Goal: Information Seeking & Learning: Learn about a topic

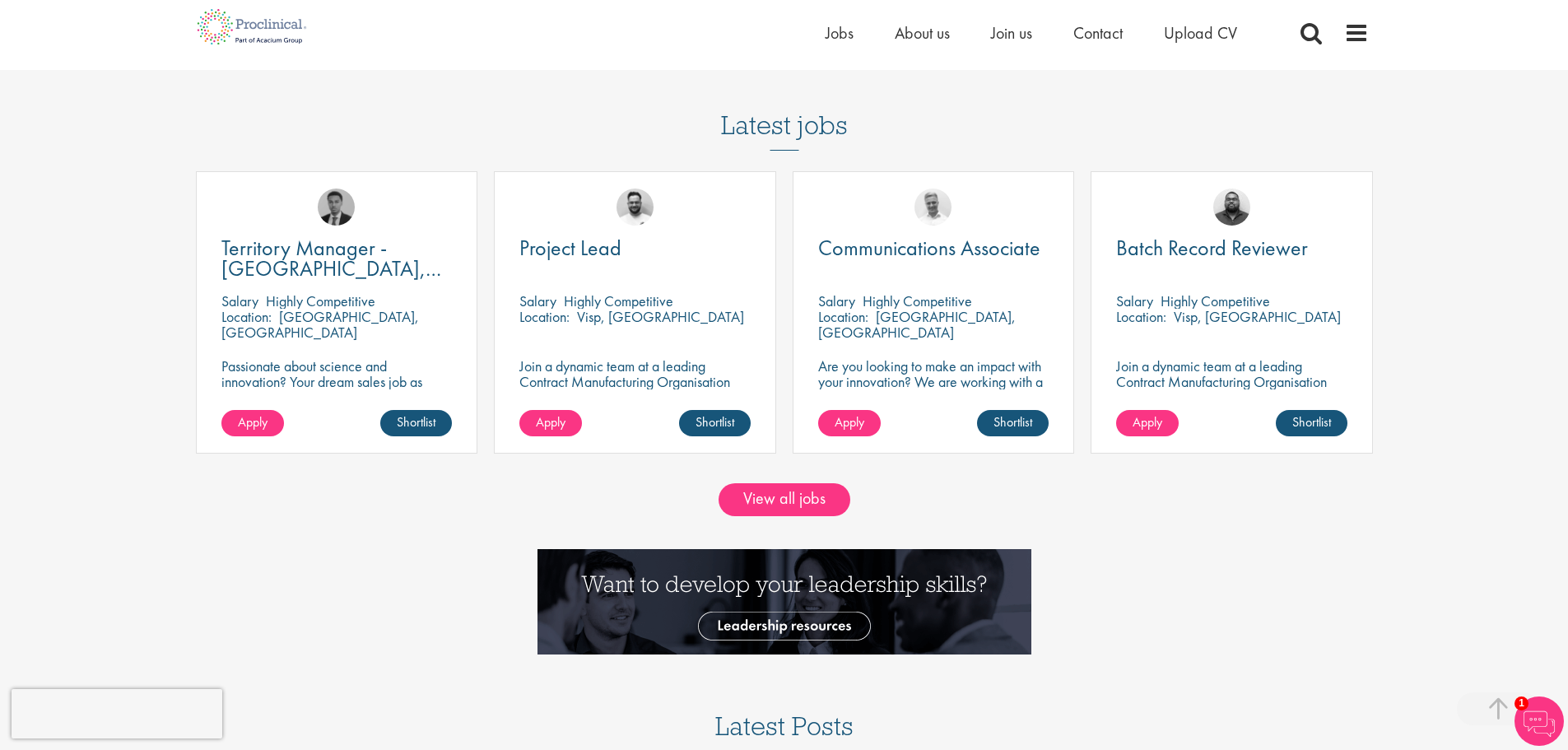
scroll to position [1736, 0]
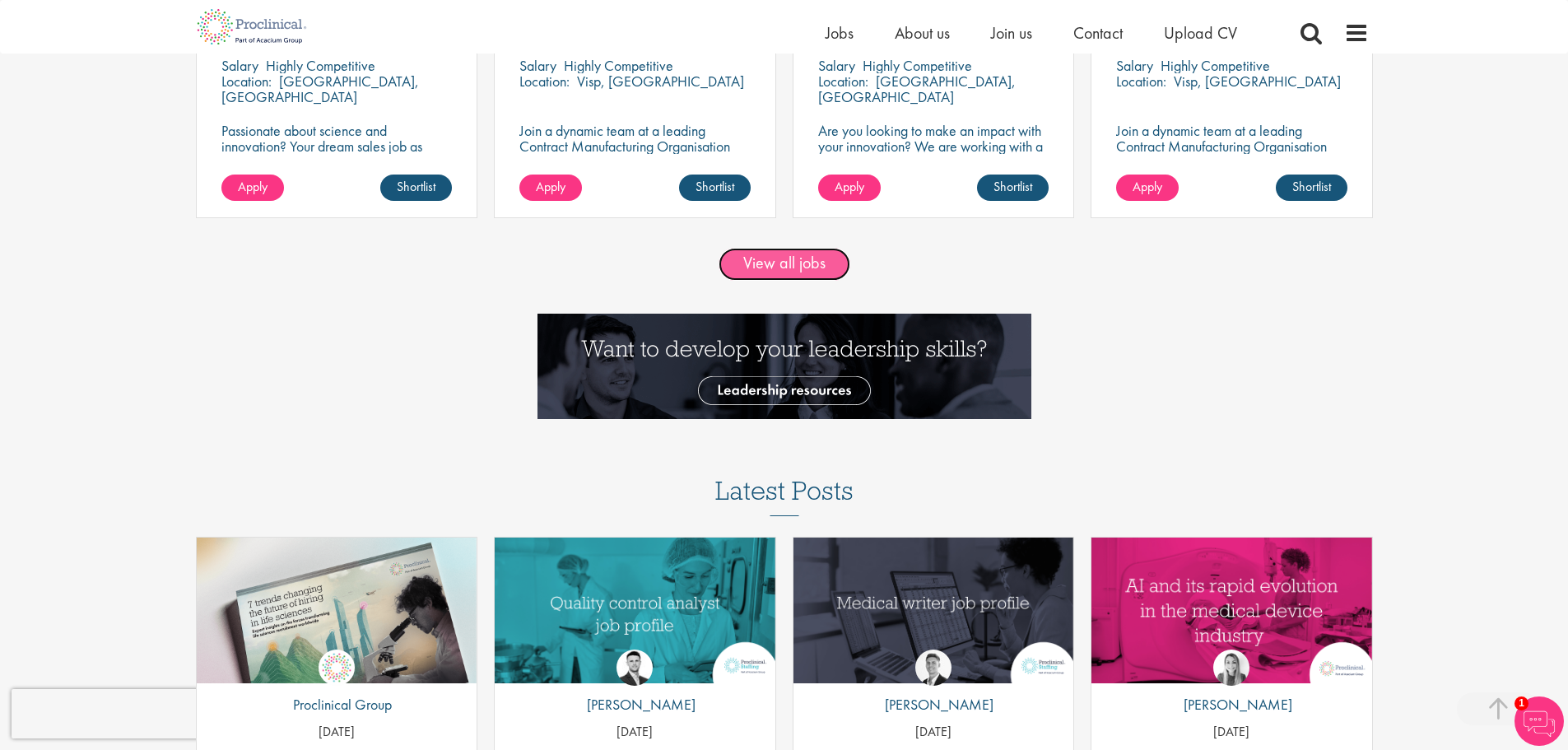
click at [795, 266] on link "View all jobs" at bounding box center [784, 264] width 131 height 33
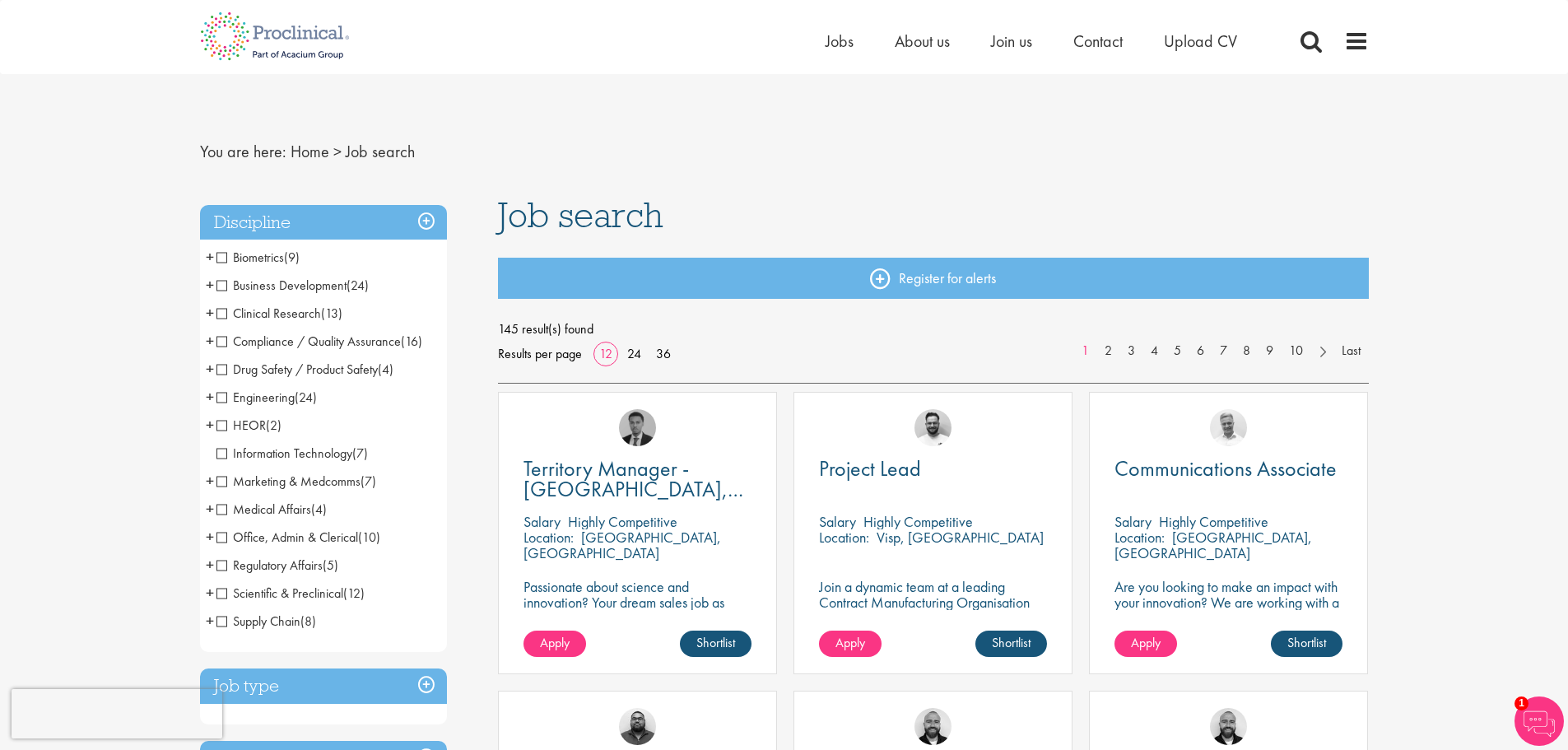
click at [213, 260] on span "+" at bounding box center [209, 257] width 8 height 25
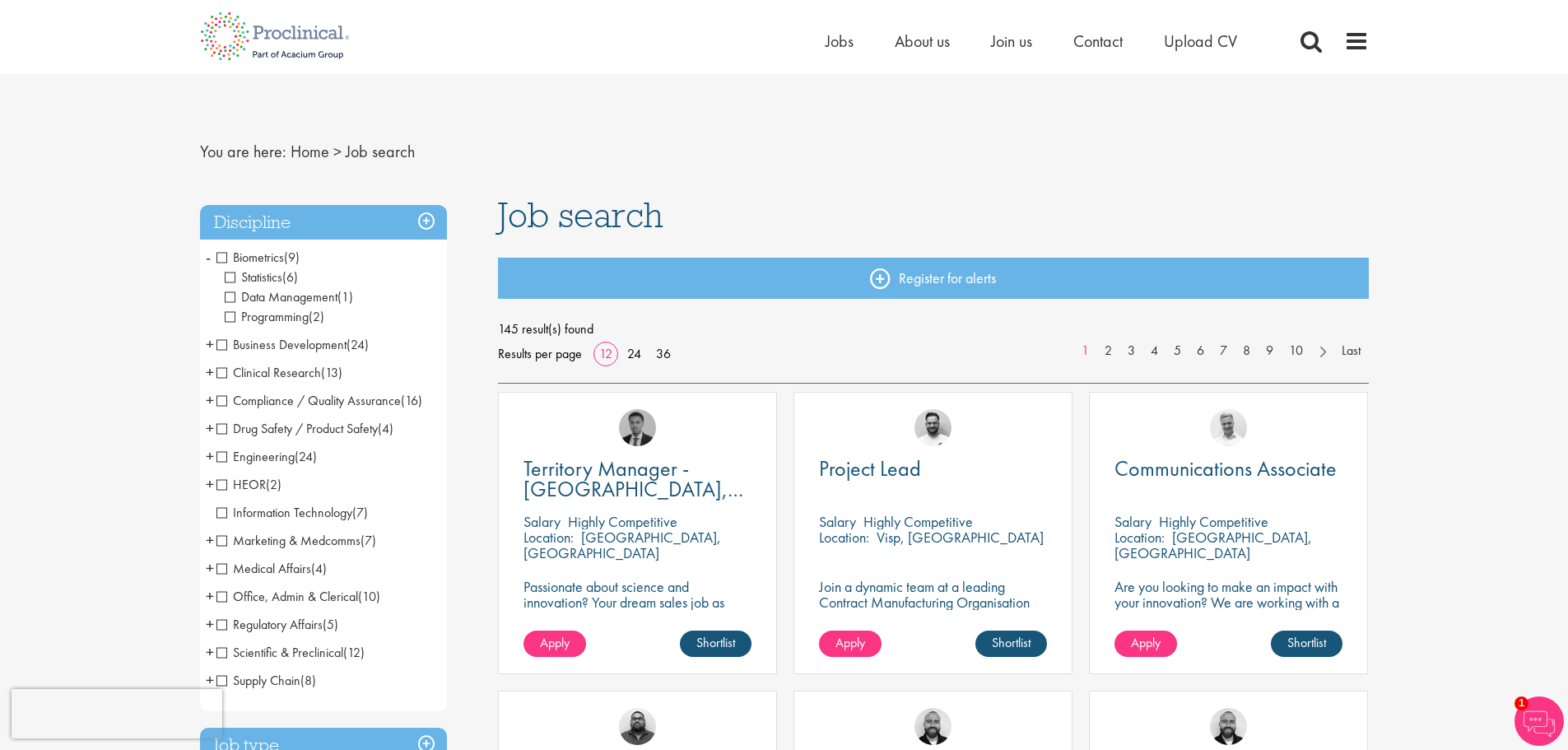
click at [233, 297] on span "Data Management" at bounding box center [281, 297] width 113 height 18
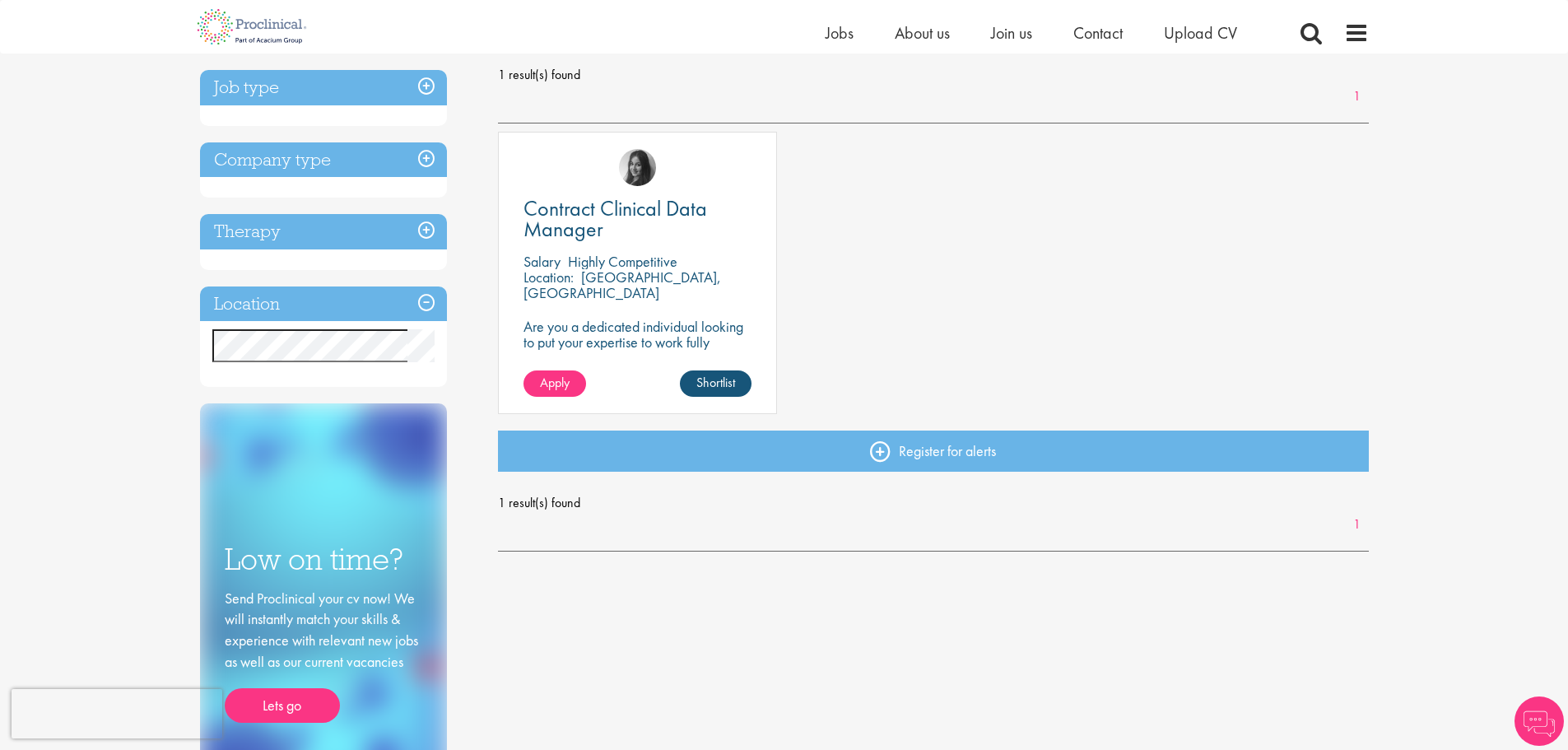
scroll to position [242, 0]
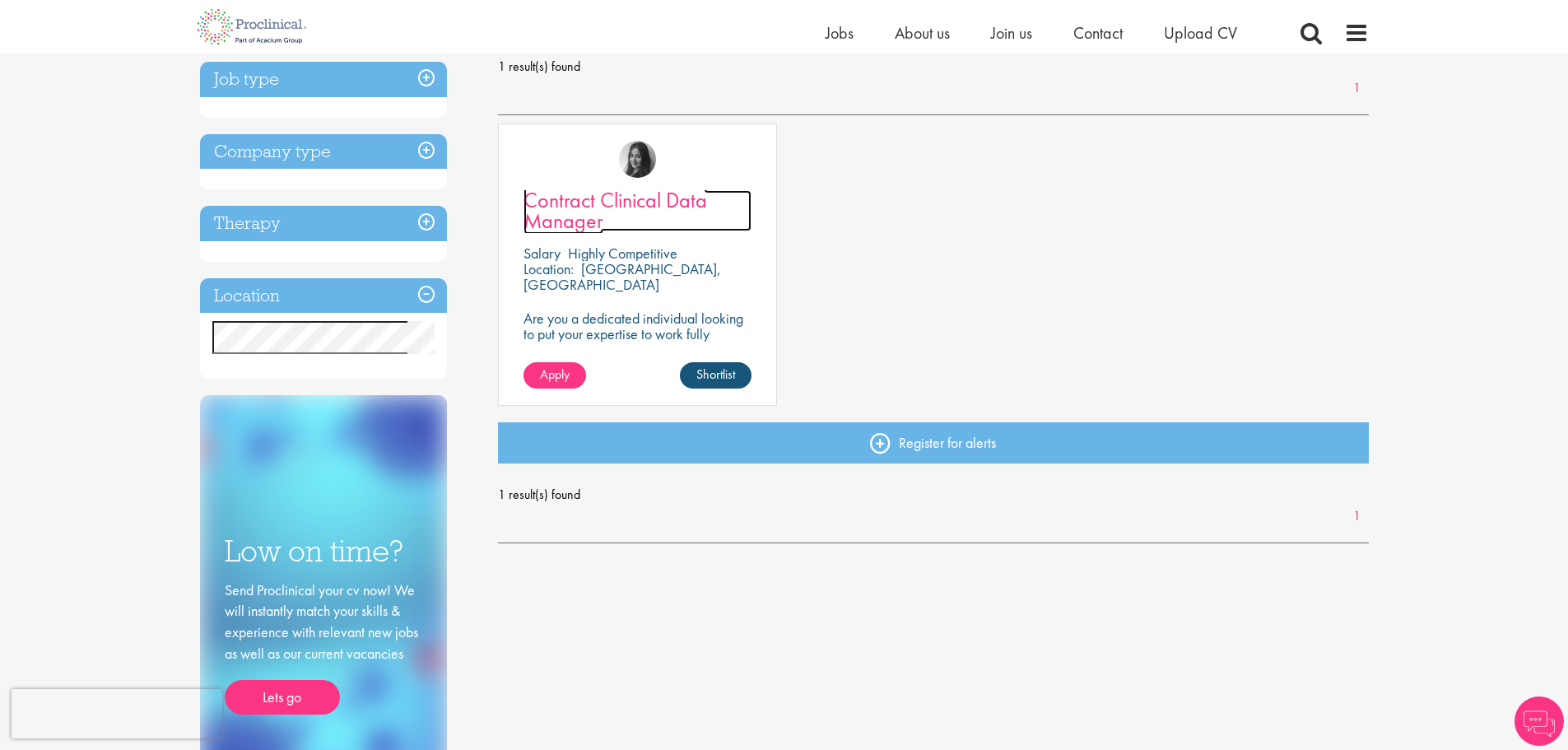
click at [622, 201] on span "Contract Clinical Data Manager" at bounding box center [616, 210] width 183 height 49
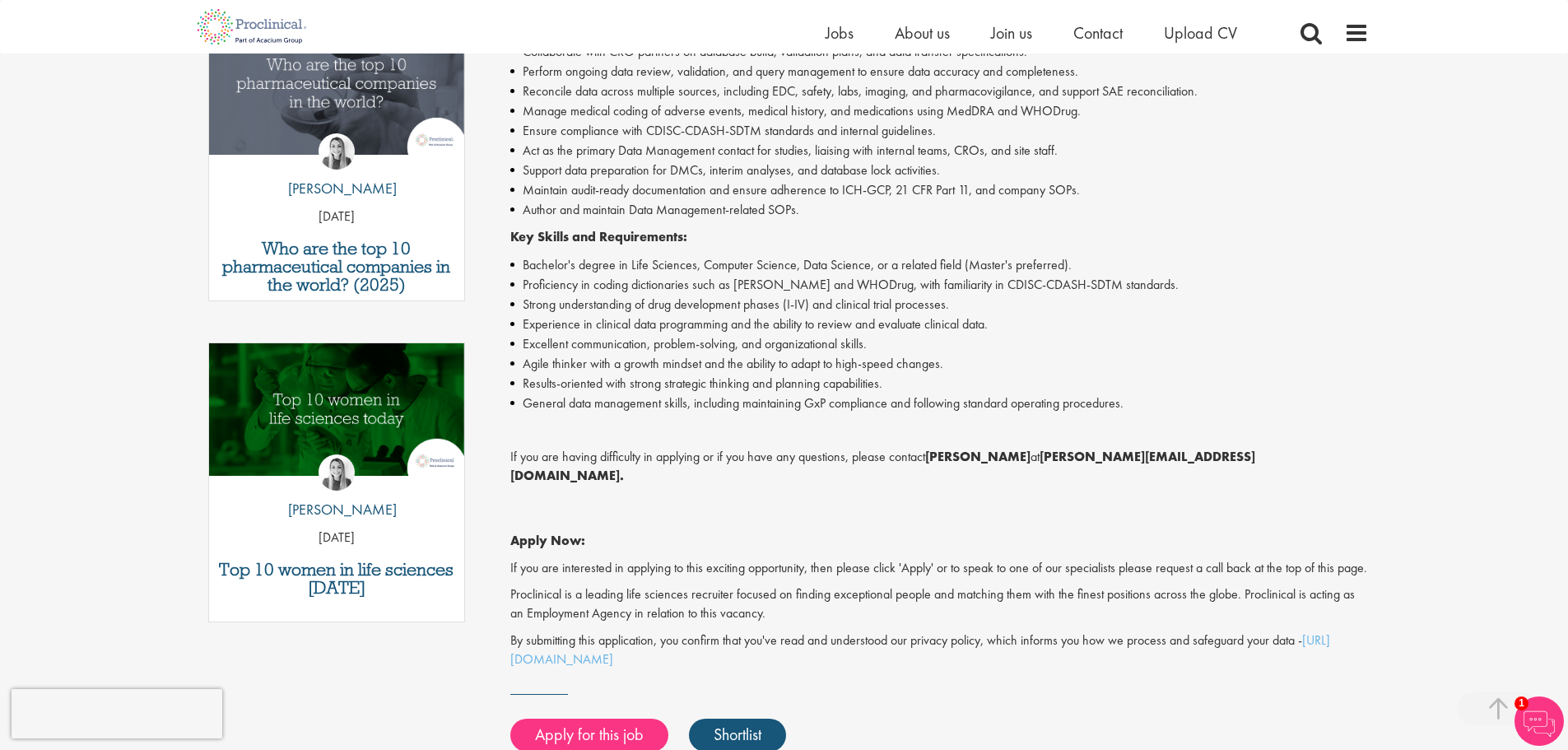
scroll to position [589, 0]
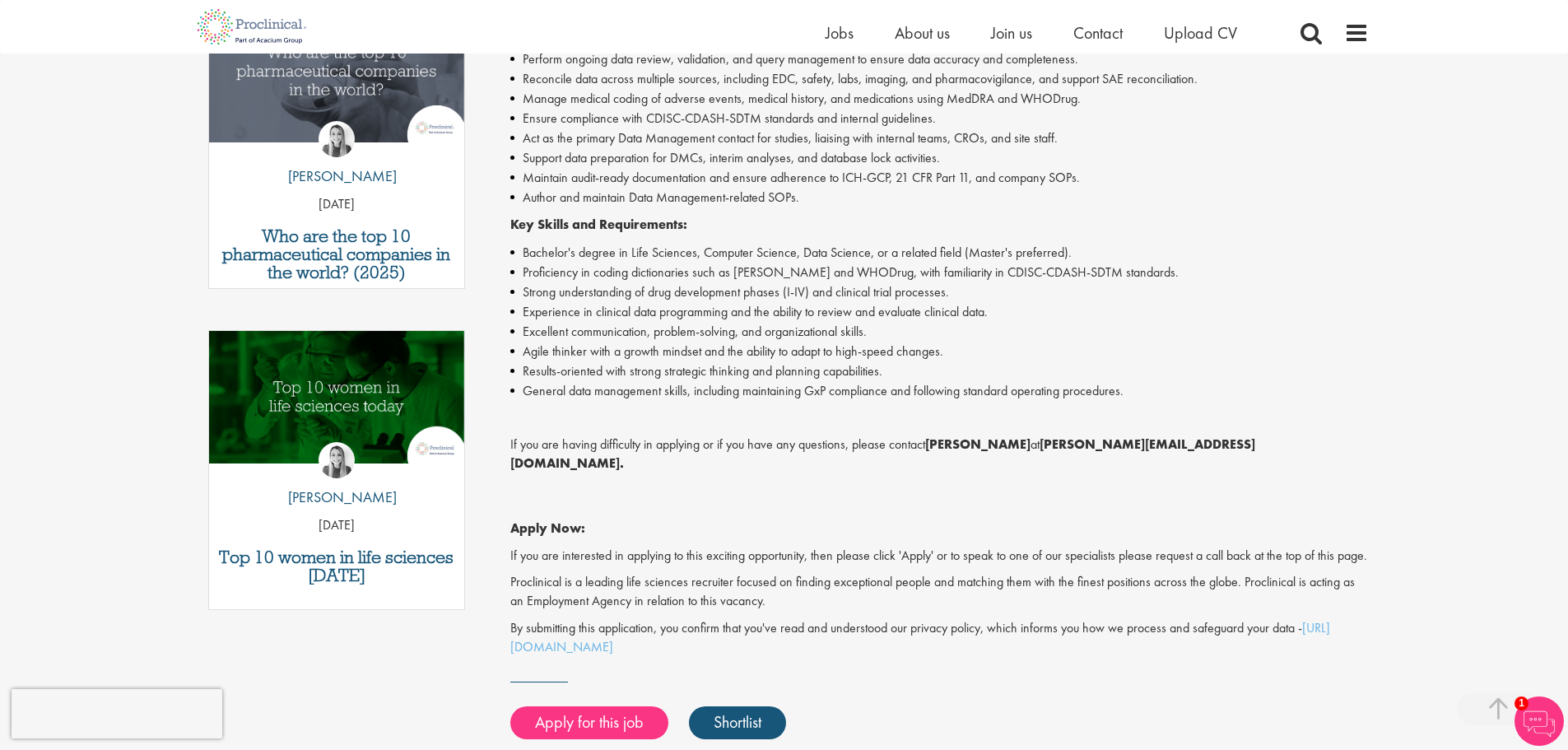
drag, startPoint x: 0, startPoint y: 0, endPoint x: 1579, endPoint y: 374, distance: 1622.7
click at [1567, 374] on html "This website uses cookies. By continuing to use this site, you are giving your …" at bounding box center [784, 253] width 1568 height 1684
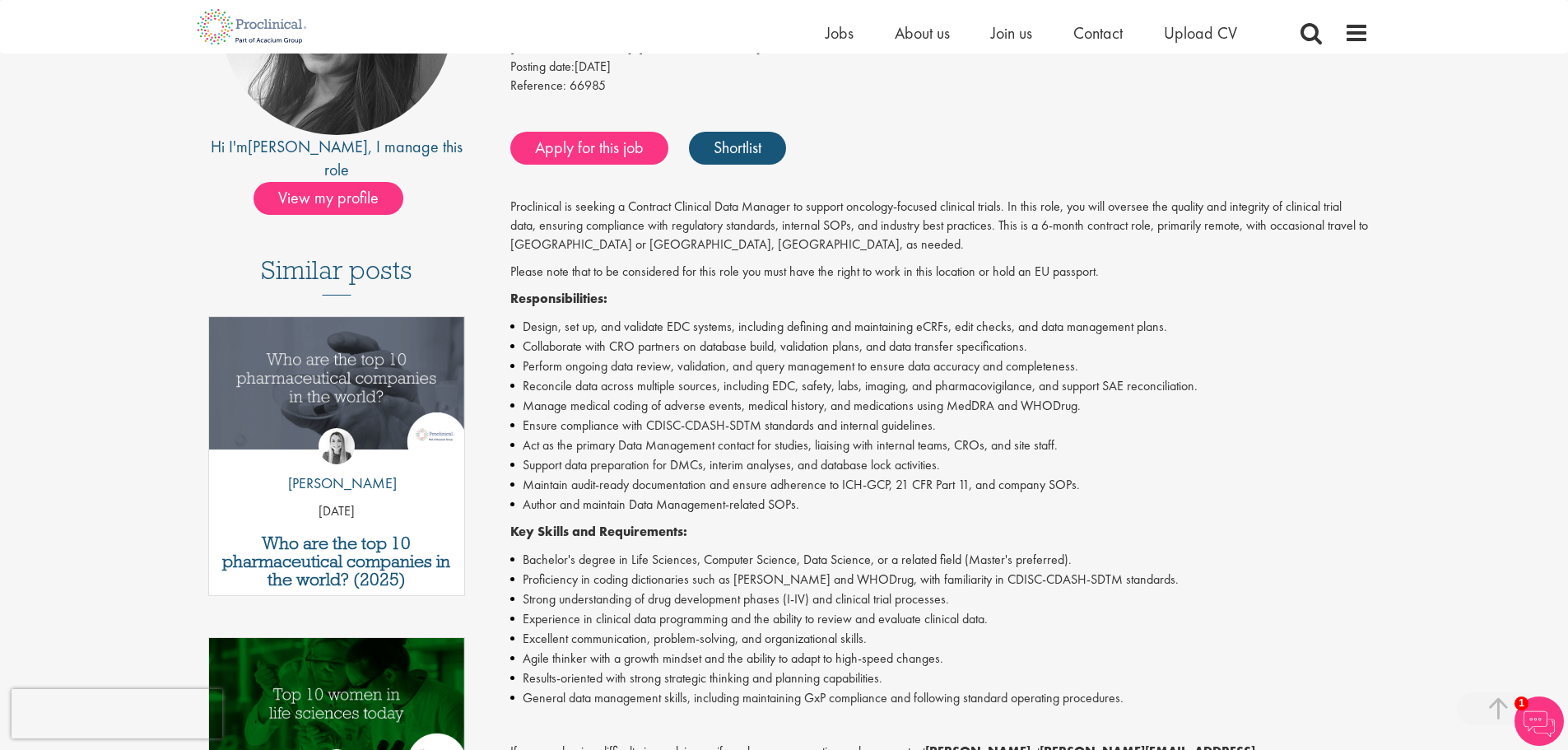
scroll to position [280, 0]
